Goal: Transaction & Acquisition: Purchase product/service

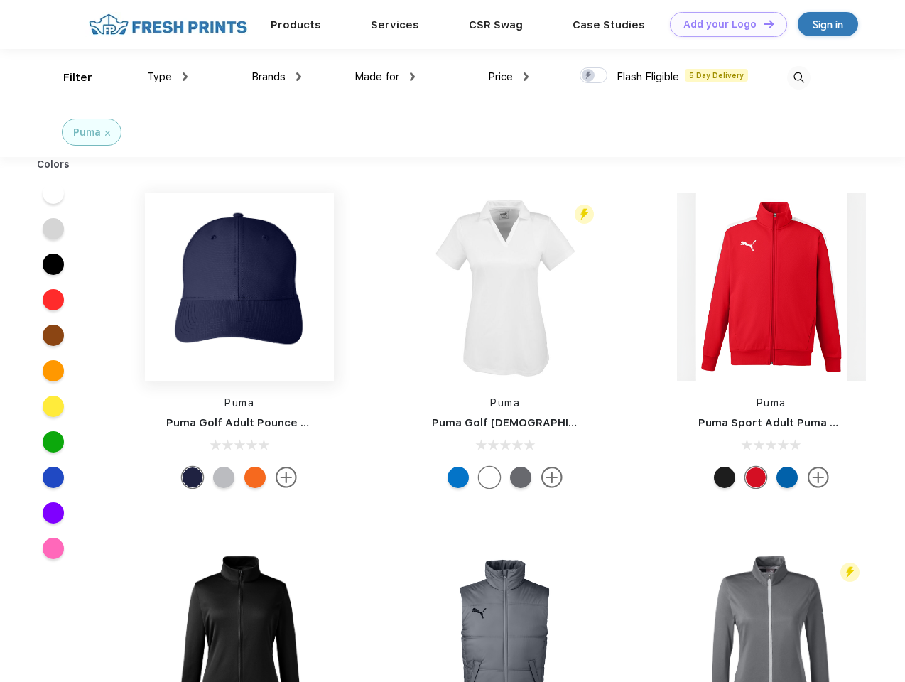
scroll to position [1, 0]
click at [723, 24] on link "Add your Logo Design Tool" at bounding box center [728, 24] width 117 height 25
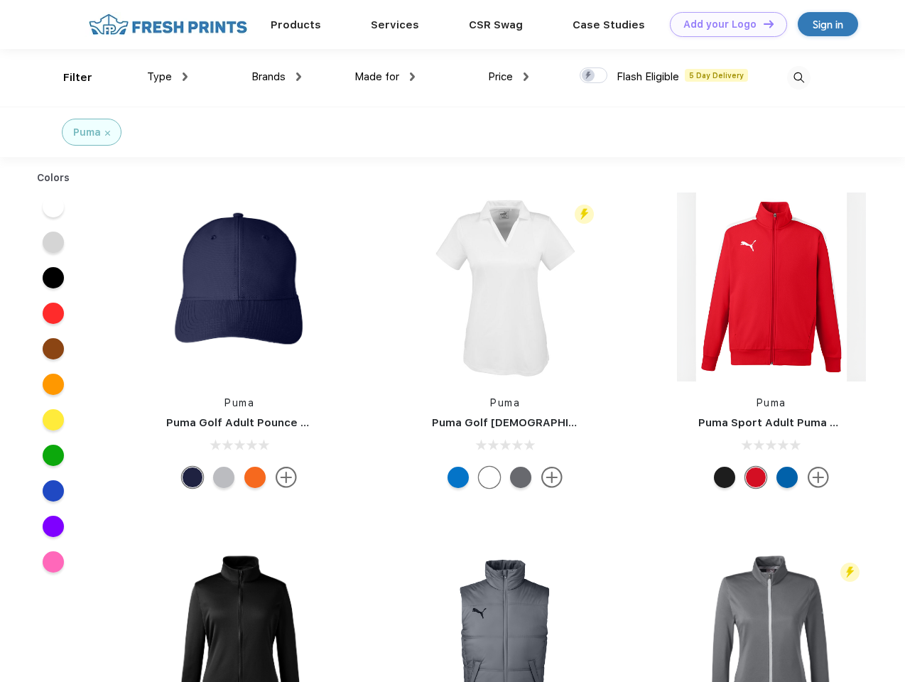
click at [0, 0] on div "Design Tool" at bounding box center [0, 0] width 0 height 0
click at [762, 23] on link "Add your Logo Design Tool" at bounding box center [728, 24] width 117 height 25
click at [68, 77] on div "Filter" at bounding box center [77, 78] width 29 height 16
click at [168, 77] on span "Type" at bounding box center [159, 76] width 25 height 13
click at [276, 77] on span "Brands" at bounding box center [269, 76] width 34 height 13
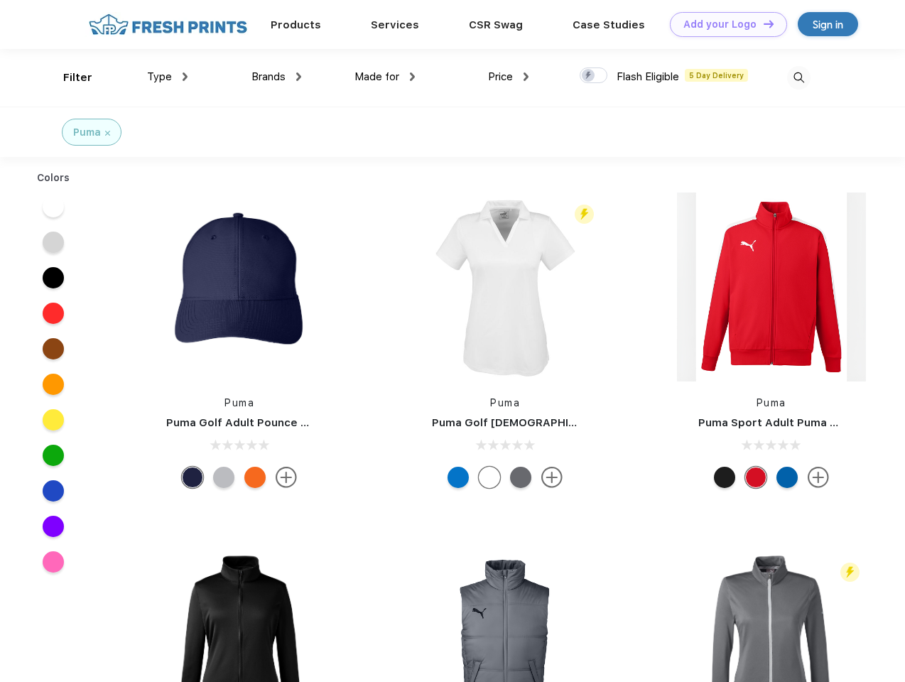
click at [385, 77] on span "Made for" at bounding box center [377, 76] width 45 height 13
click at [509, 77] on span "Price" at bounding box center [500, 76] width 25 height 13
click at [594, 76] on div at bounding box center [594, 76] width 28 height 16
click at [589, 76] on input "checkbox" at bounding box center [584, 71] width 9 height 9
click at [799, 77] on img at bounding box center [798, 77] width 23 height 23
